Goal: Task Accomplishment & Management: Manage account settings

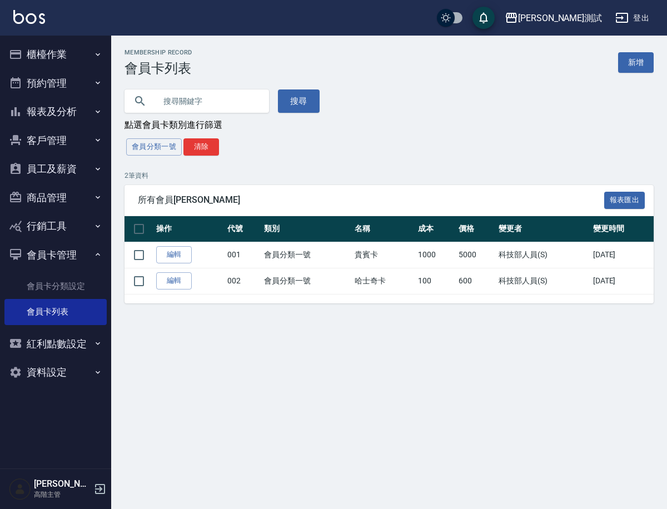
click at [90, 374] on button "資料設定" at bounding box center [55, 372] width 102 height 29
click at [51, 167] on button "員工及薪資" at bounding box center [55, 169] width 102 height 29
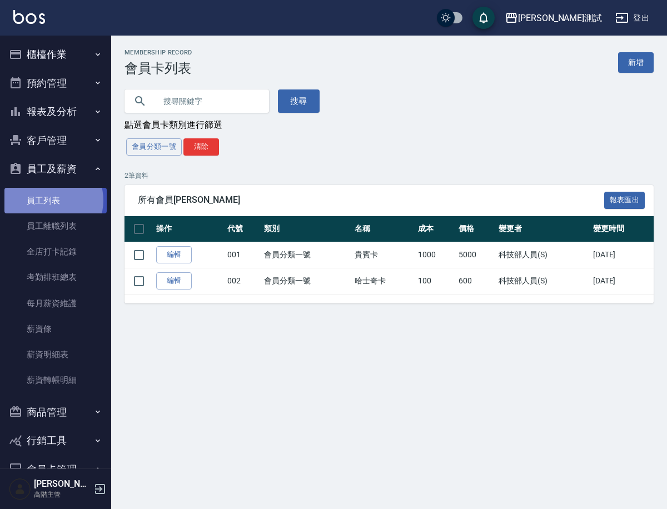
click at [52, 200] on link "員工列表" at bounding box center [55, 201] width 102 height 26
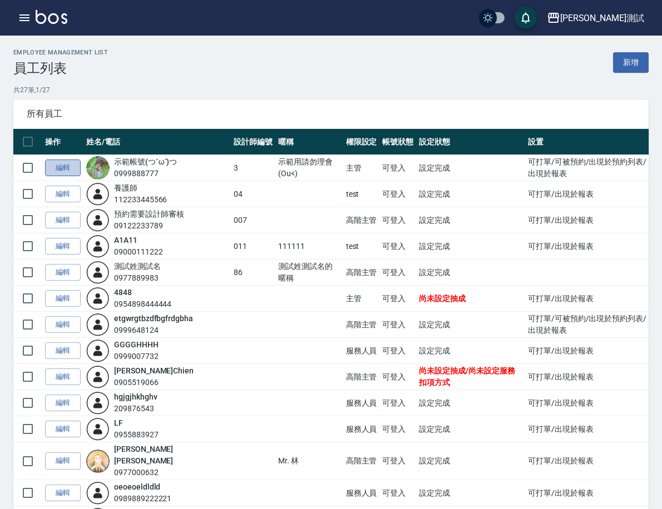
click at [81, 164] on link "編輯" at bounding box center [63, 168] width 36 height 17
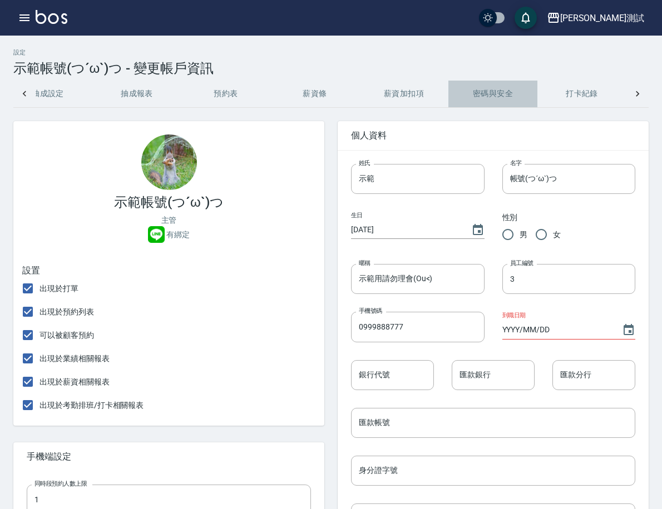
click at [485, 102] on button "密碼與安全" at bounding box center [492, 94] width 89 height 27
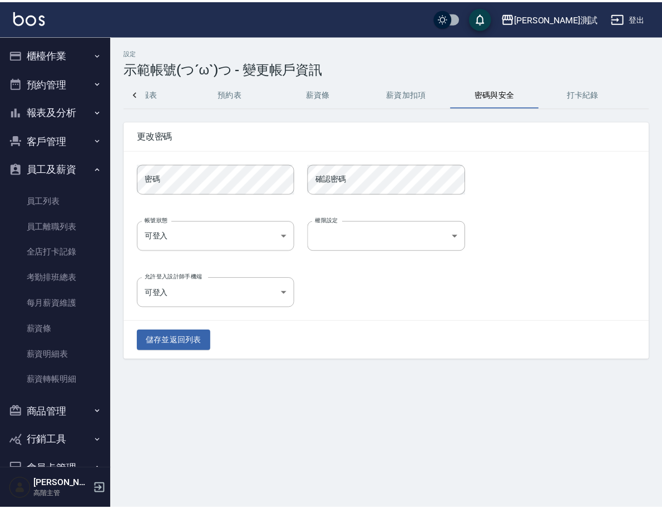
scroll to position [0, 316]
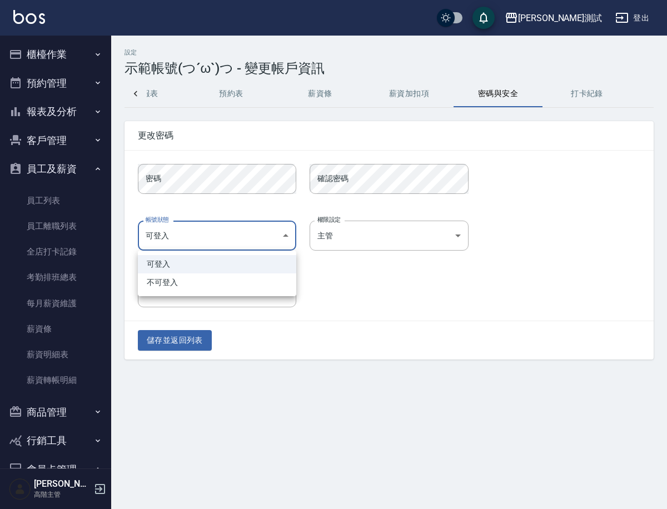
click at [245, 234] on body "[PERSON_NAME] Care測試 登出 櫃檯作業 打帳單 帳單列表 掛單列表 座位開單 營業儀表板 現金收支登錄 高階收支登錄 材料自購登錄 每日結帳…" at bounding box center [333, 254] width 667 height 509
click at [365, 291] on div at bounding box center [333, 254] width 667 height 509
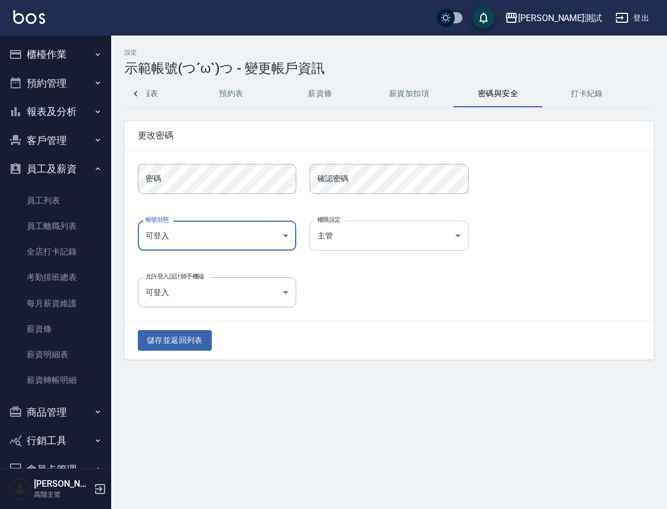
click at [348, 226] on body "[PERSON_NAME] Care測試 登出 櫃檯作業 打帳單 帳單列表 掛單列表 座位開單 營業儀表板 現金收支登錄 高階收支登錄 材料自購登錄 每日結帳…" at bounding box center [333, 254] width 667 height 509
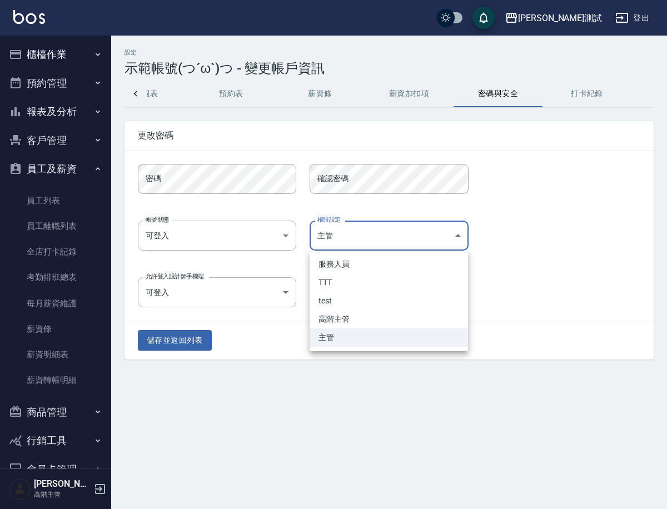
click at [558, 294] on div at bounding box center [333, 254] width 667 height 509
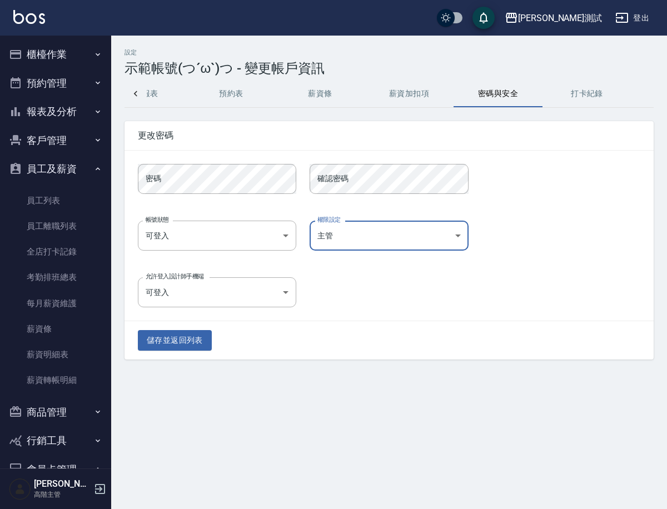
click at [346, 341] on div "儲存並返回列表" at bounding box center [389, 340] width 529 height 38
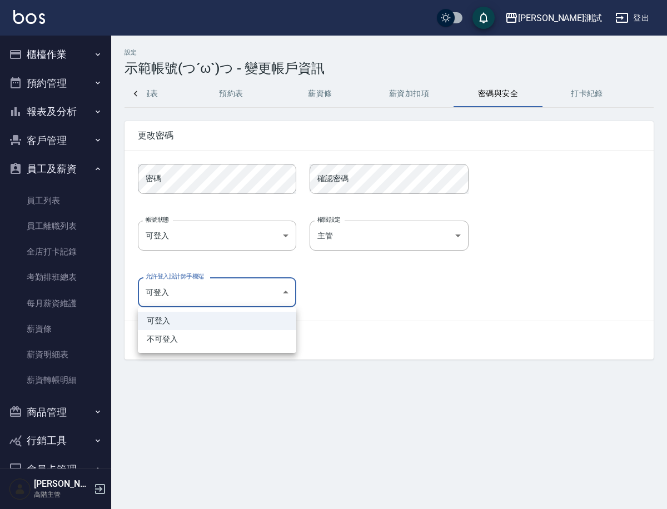
click at [284, 298] on body "[PERSON_NAME] Care測試 登出 櫃檯作業 打帳單 帳單列表 掛單列表 座位開單 營業儀表板 現金收支登錄 高階收支登錄 材料自購登錄 每日結帳…" at bounding box center [333, 254] width 667 height 509
click at [368, 296] on div at bounding box center [333, 254] width 667 height 509
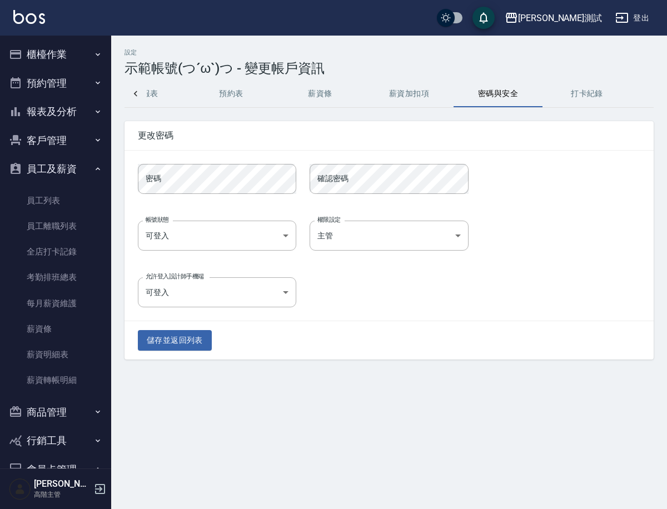
click at [27, 485] on img at bounding box center [20, 489] width 22 height 22
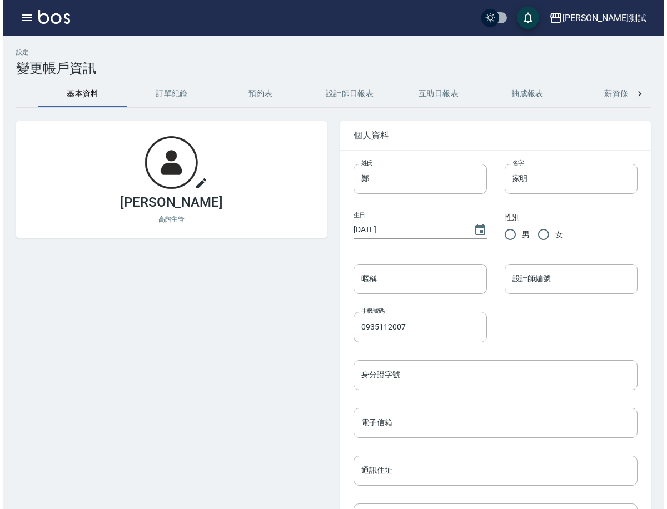
scroll to position [412, 0]
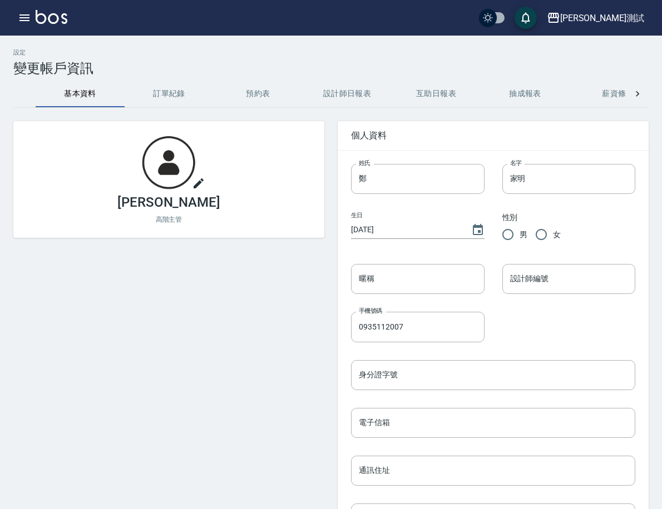
click at [0, 0] on button "登出" at bounding box center [0, 0] width 0 height 0
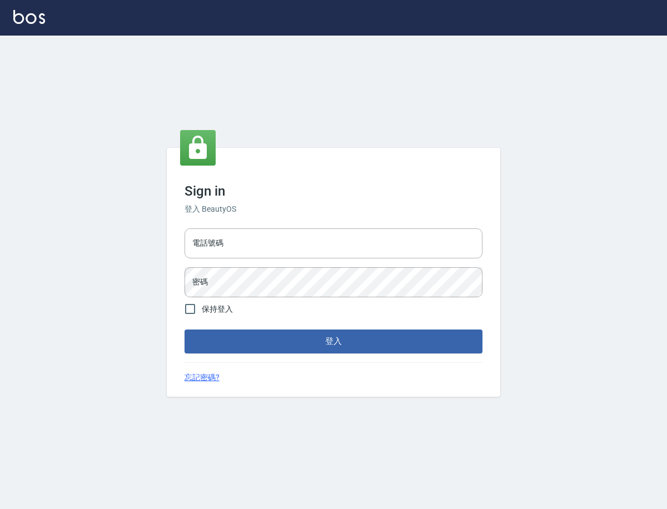
click at [208, 378] on link "忘記密碼?" at bounding box center [202, 378] width 35 height 12
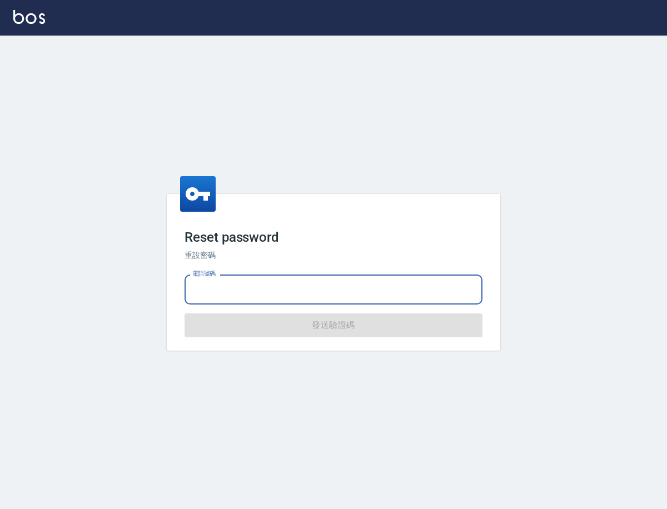
click at [337, 287] on input "電話號碼" at bounding box center [334, 290] width 298 height 30
click at [395, 385] on div "Reset password 重設密碼 電話號碼 電話號碼 發送驗證碼" at bounding box center [333, 273] width 667 height 474
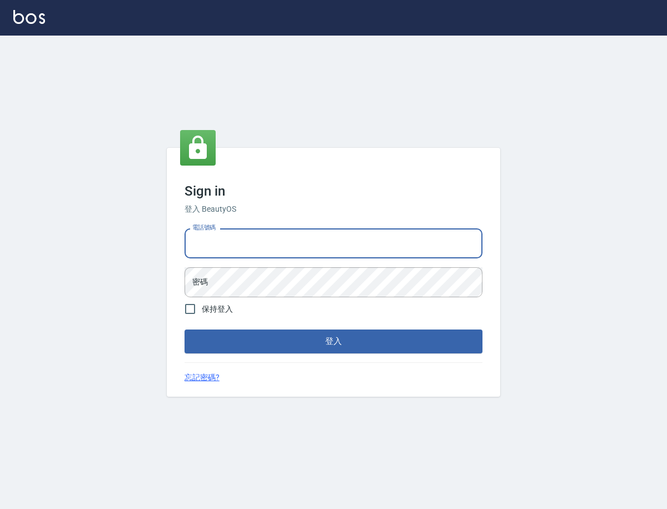
click at [271, 244] on input "電話號碼" at bounding box center [334, 244] width 298 height 30
type input "0935112007"
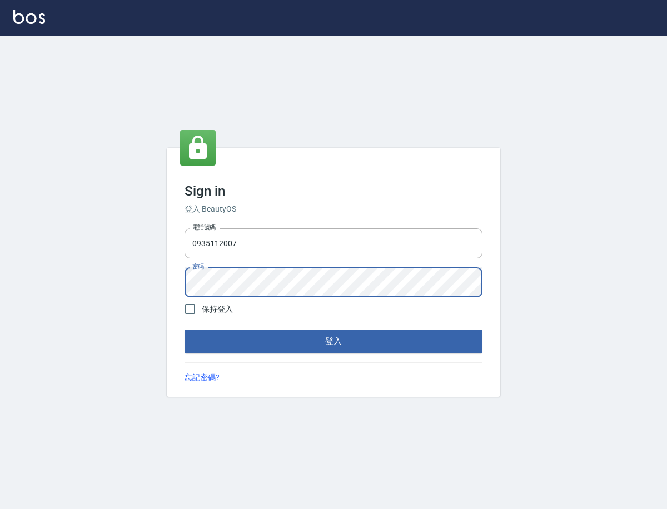
click at [217, 303] on label "保持登入" at bounding box center [206, 309] width 54 height 23
click at [202, 303] on input "保持登入" at bounding box center [190, 309] width 23 height 23
checkbox input "true"
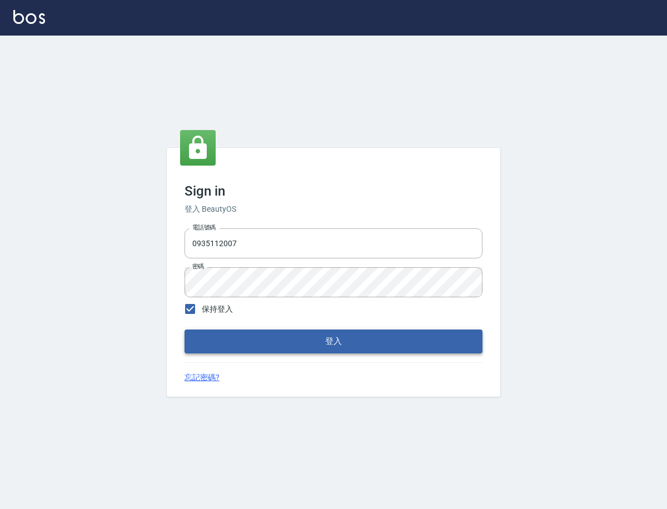
click at [255, 342] on button "登入" at bounding box center [334, 341] width 298 height 23
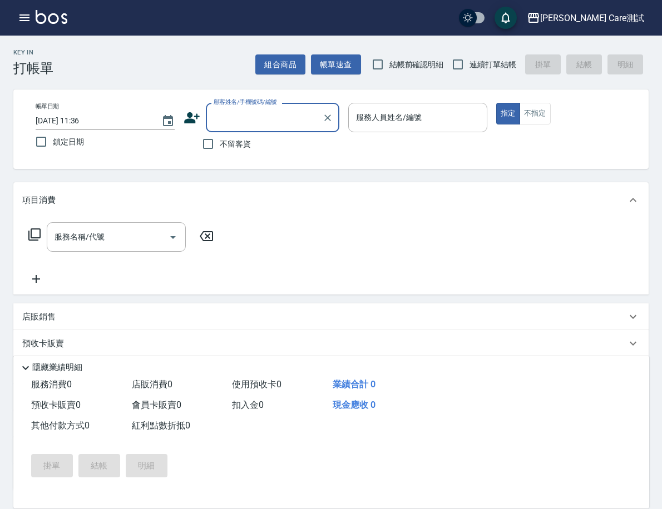
click at [654, 134] on div "Key In 打帳單 組合商品 帳單速查 結帳前確認明細 連續打單結帳 掛單 結帳 明細 帳單日期 2025/10/15 11:36 鎖定日期 顧客姓名/手機…" at bounding box center [331, 317] width 662 height 562
click at [652, 59] on div "Key In 打帳單 組合商品 帳單速查 結帳前確認明細 連續打單結帳 掛單 結帳 明細 帳單日期 2025/10/15 11:36 鎖定日期 顧客姓名/手機…" at bounding box center [331, 317] width 662 height 562
click at [654, 179] on div "Key In 打帳單 組合商品 帳單速查 結帳前確認明細 連續打單結帳 掛單 結帳 明細 帳單日期 2025/10/15 11:36 鎖定日期 顧客姓名/手機…" at bounding box center [331, 317] width 662 height 562
click at [0, 0] on button "資料設定" at bounding box center [0, 0] width 0 height 0
click at [0, 0] on button "員工及薪資" at bounding box center [0, 0] width 0 height 0
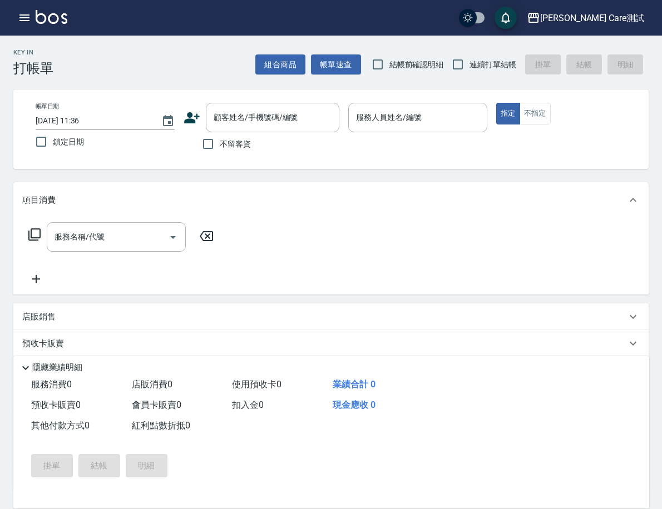
click at [0, 0] on link "員工列表" at bounding box center [0, 0] width 0 height 0
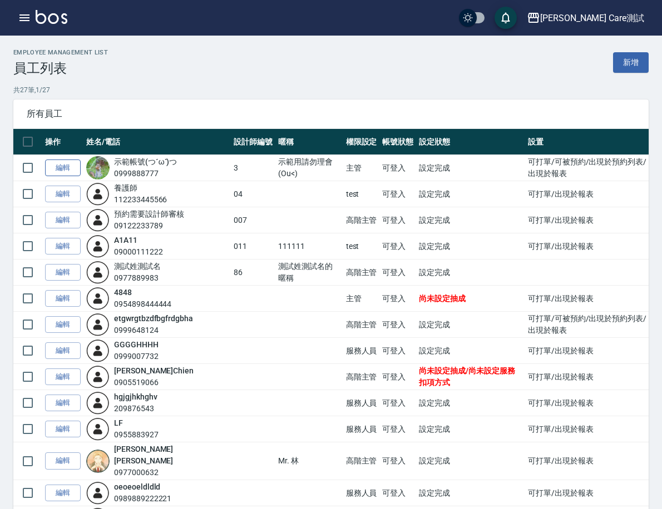
click at [81, 168] on link "編輯" at bounding box center [63, 168] width 36 height 17
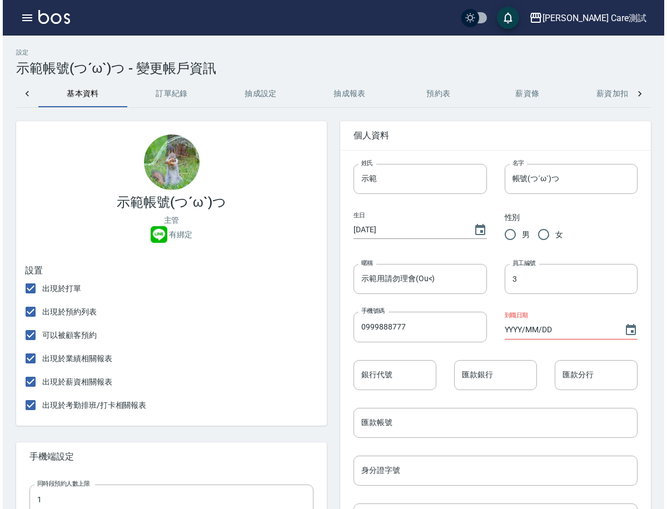
scroll to position [0, 321]
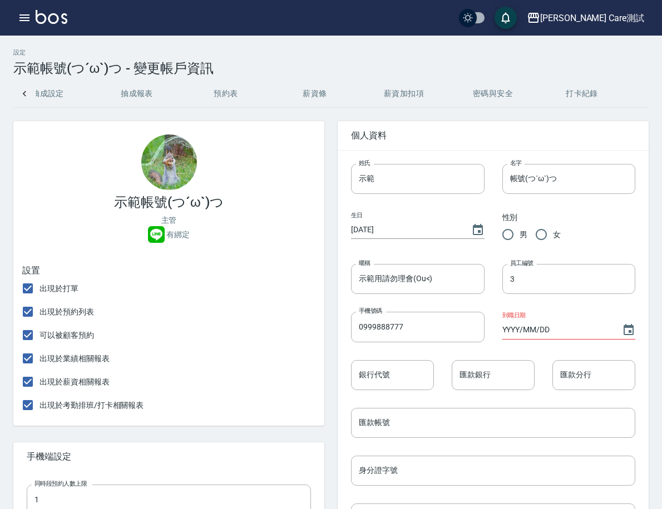
click at [480, 95] on button "密碼與安全" at bounding box center [492, 94] width 89 height 27
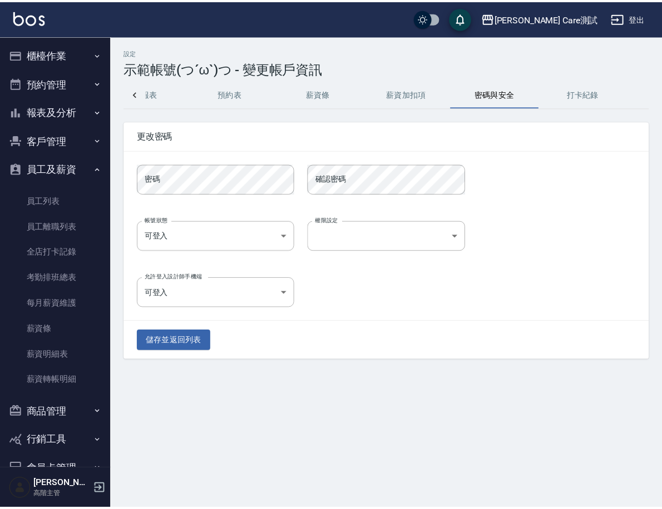
scroll to position [0, 316]
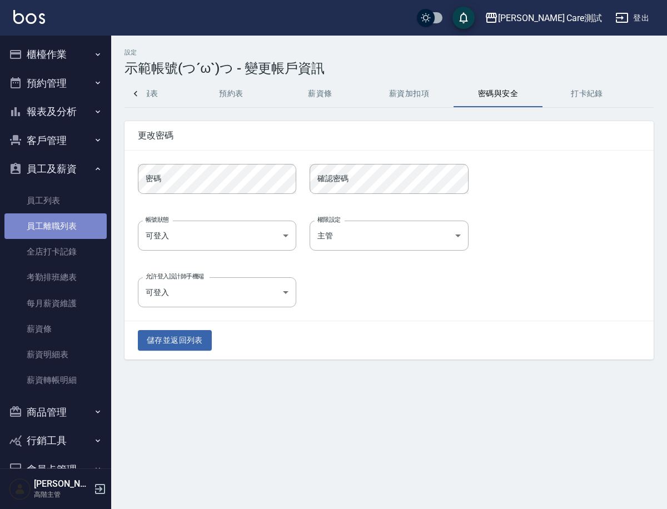
click at [68, 228] on link "員工離職列表" at bounding box center [55, 227] width 102 height 26
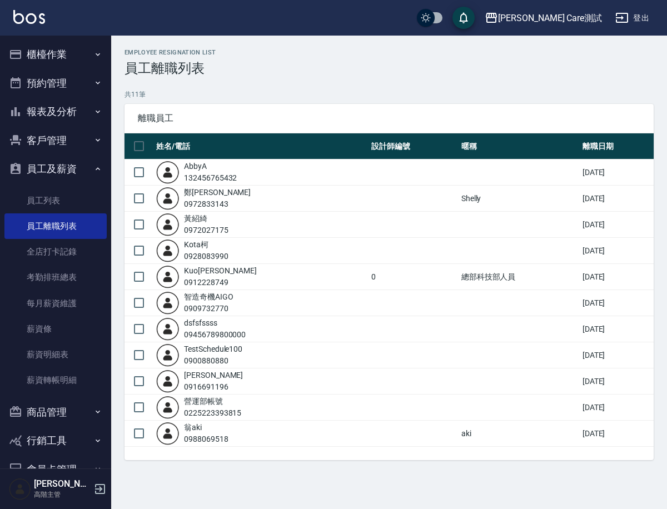
click at [56, 201] on link "員工列表" at bounding box center [55, 201] width 102 height 26
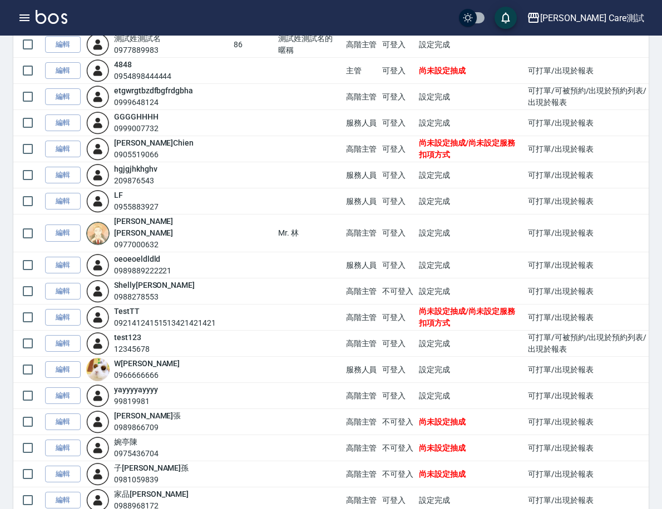
scroll to position [227, 0]
click at [81, 336] on link "編輯" at bounding box center [63, 344] width 36 height 17
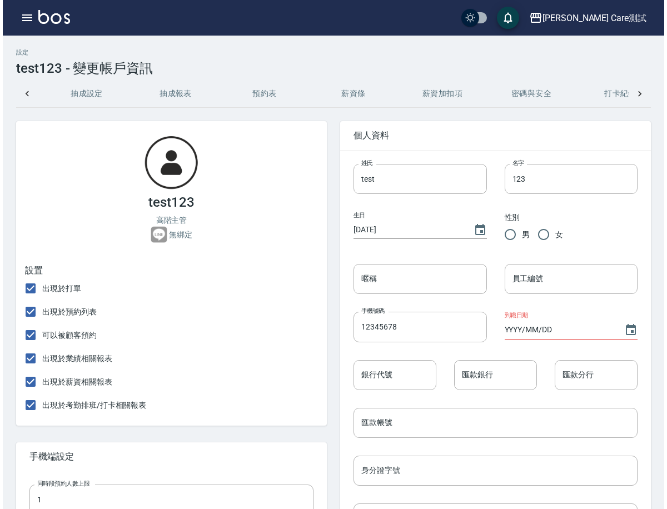
scroll to position [0, 321]
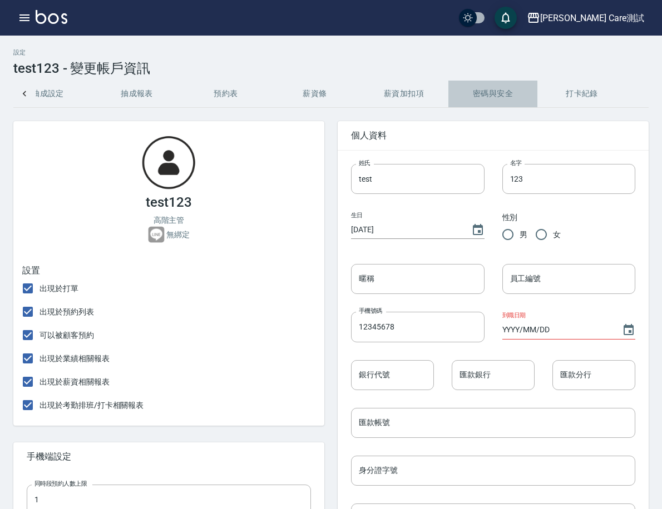
click at [486, 100] on button "密碼與安全" at bounding box center [492, 94] width 89 height 27
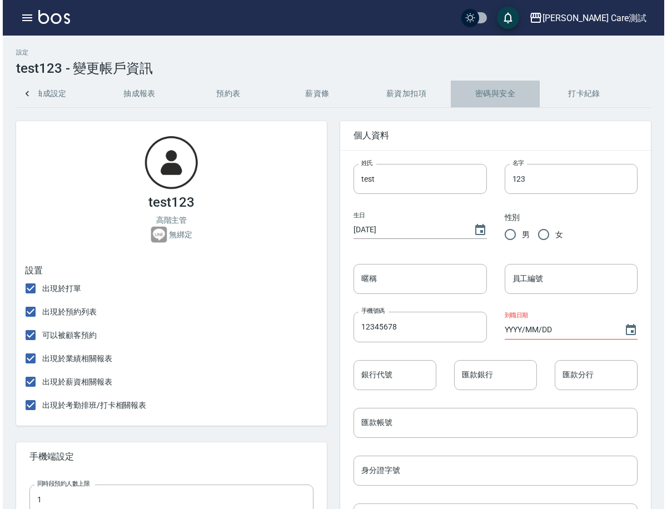
scroll to position [0, 316]
